Goal: Navigation & Orientation: Find specific page/section

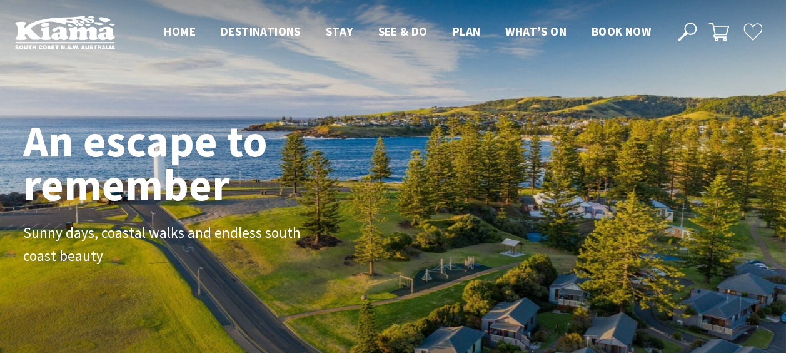
scroll to position [213, 795]
click at [181, 30] on span "Home" at bounding box center [180, 31] width 32 height 15
